Goal: Navigation & Orientation: Find specific page/section

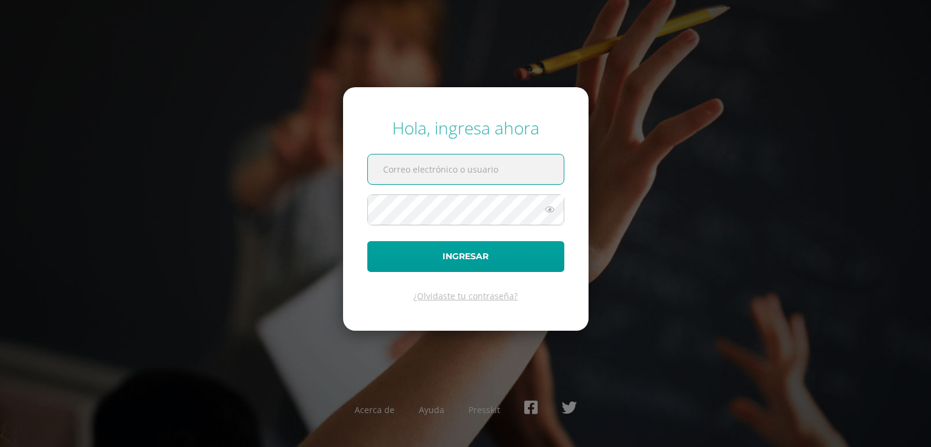
type input "victoriamolina@colegiovalles.com"
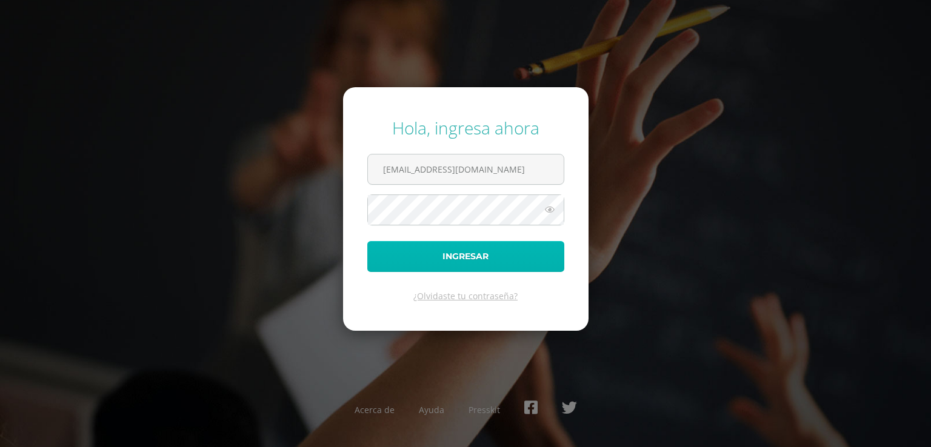
click at [436, 245] on button "Ingresar" at bounding box center [465, 256] width 197 height 31
click at [431, 252] on button "Ingresar" at bounding box center [465, 256] width 197 height 31
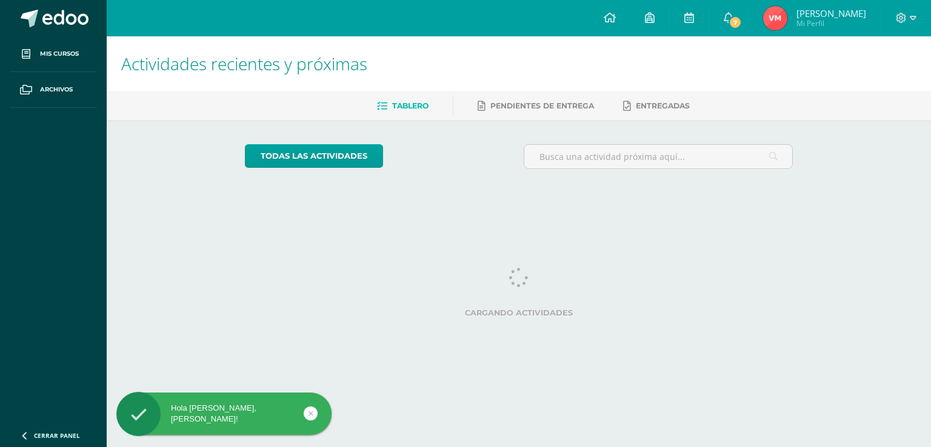
click at [817, 20] on span "Mi Perfil" at bounding box center [831, 23] width 70 height 10
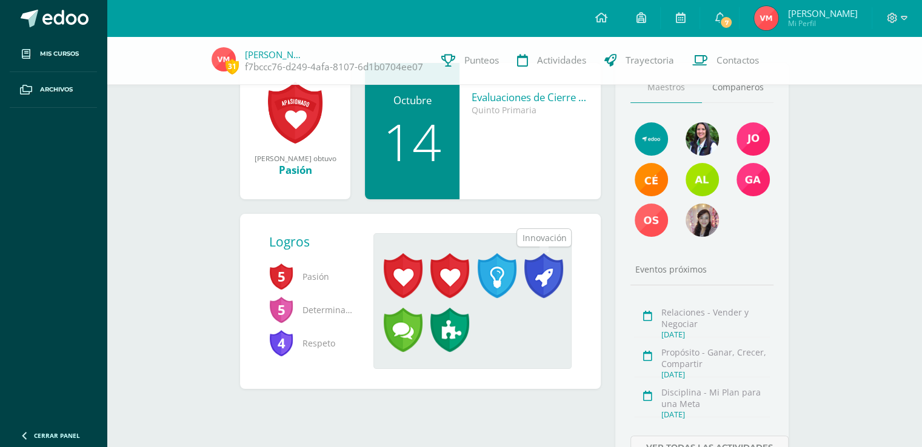
scroll to position [160, 0]
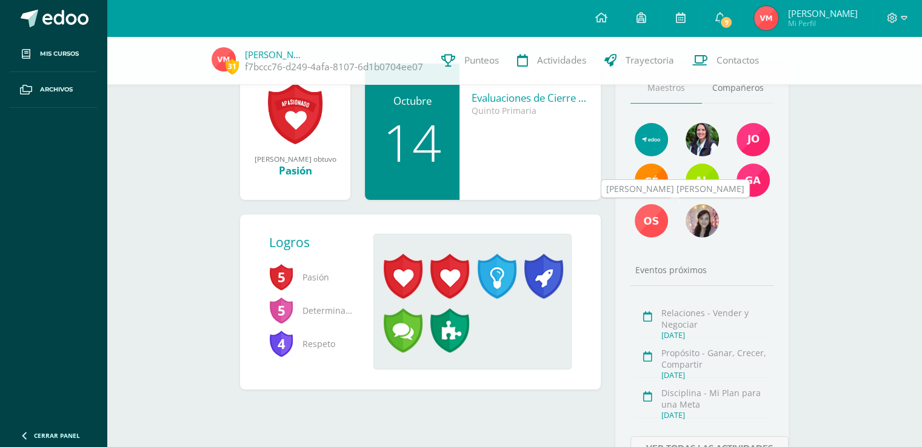
click at [693, 232] on img at bounding box center [701, 220] width 33 height 33
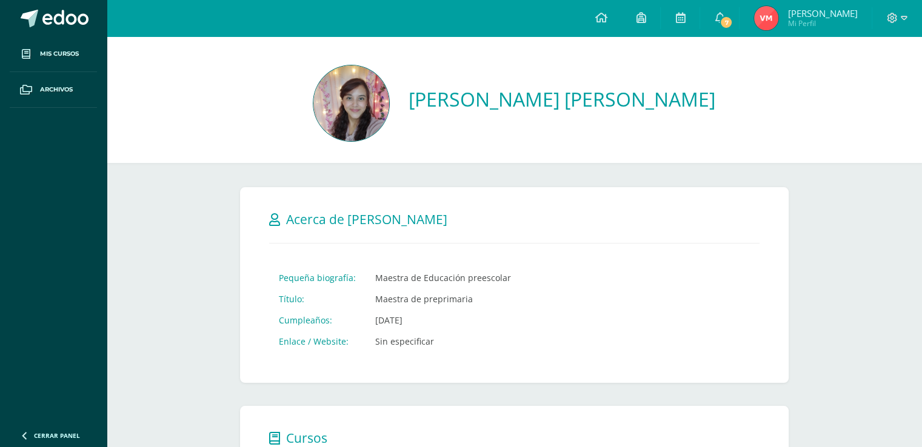
click at [806, 18] on span "[PERSON_NAME]" at bounding box center [822, 13] width 70 height 12
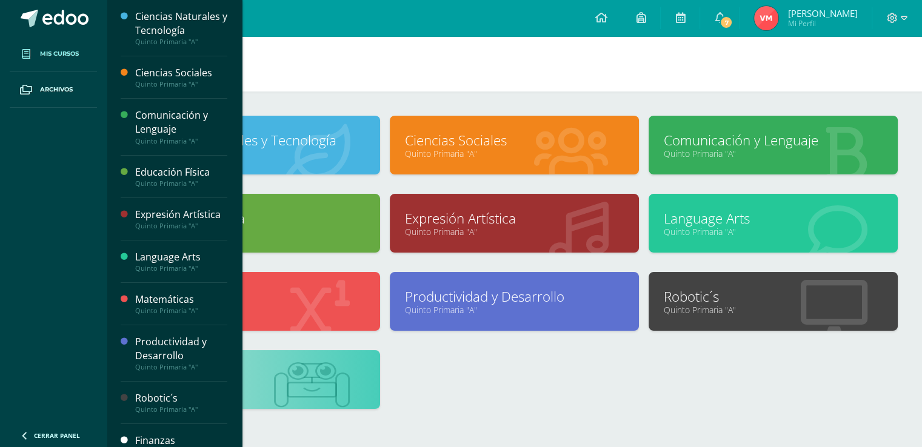
click at [523, 413] on div "Ciencias Naturales y Tecnología Quinto Primaria "A" Ciencias Sociales Quinto Pr…" at bounding box center [514, 272] width 776 height 313
click at [35, 96] on span at bounding box center [26, 90] width 22 height 22
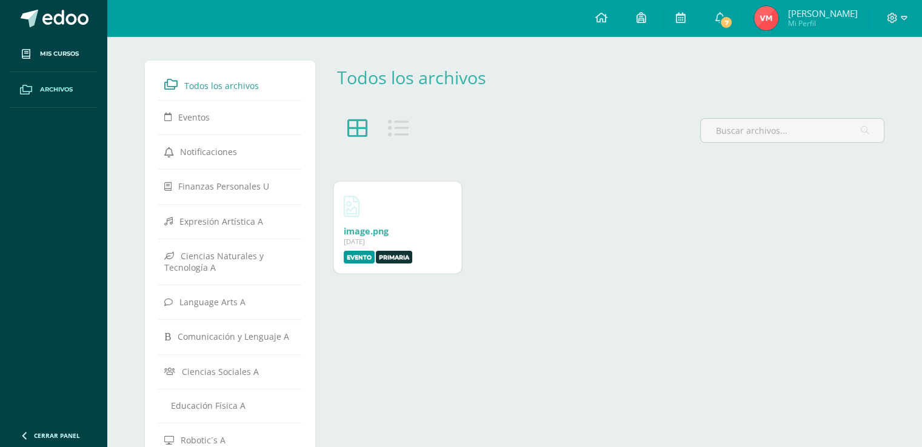
click at [356, 258] on label "Evento" at bounding box center [359, 257] width 31 height 13
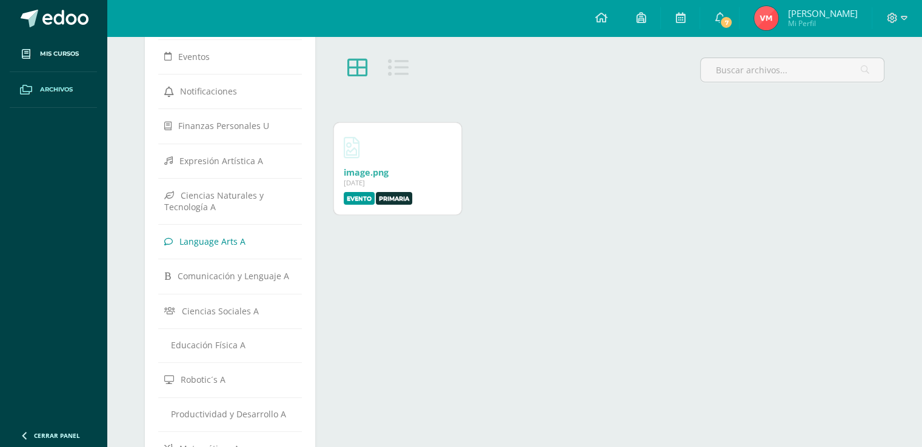
scroll to position [22, 0]
